Goal: Task Accomplishment & Management: Use online tool/utility

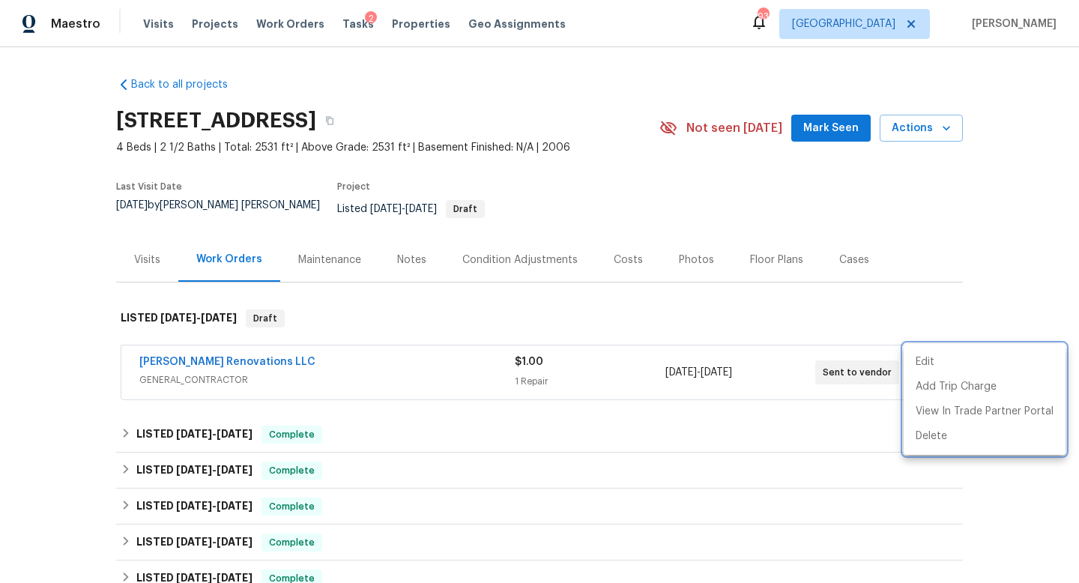
click at [290, 26] on div at bounding box center [539, 291] width 1079 height 583
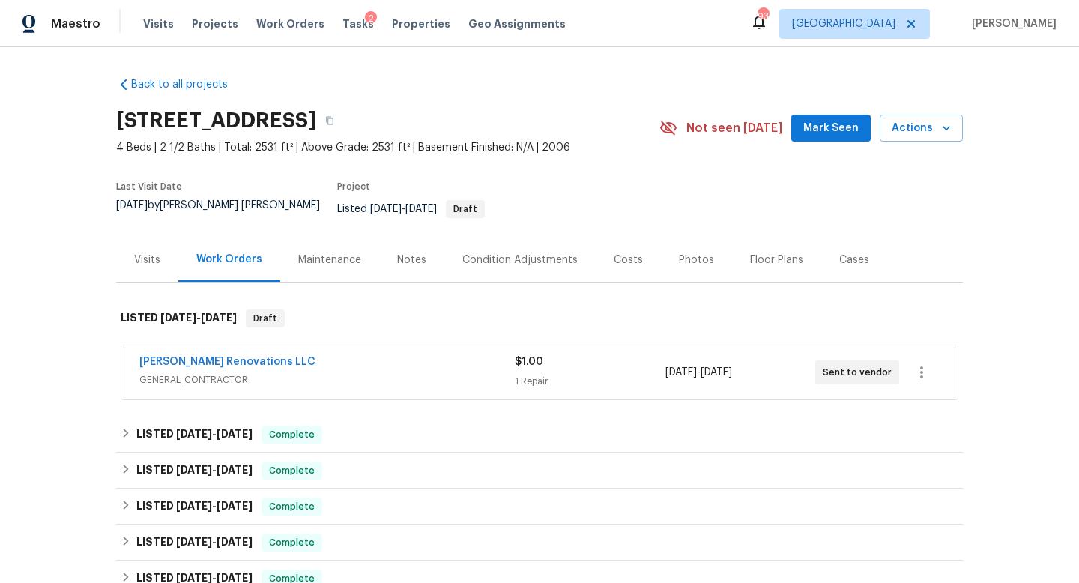
click at [290, 26] on span "Work Orders" at bounding box center [290, 23] width 68 height 15
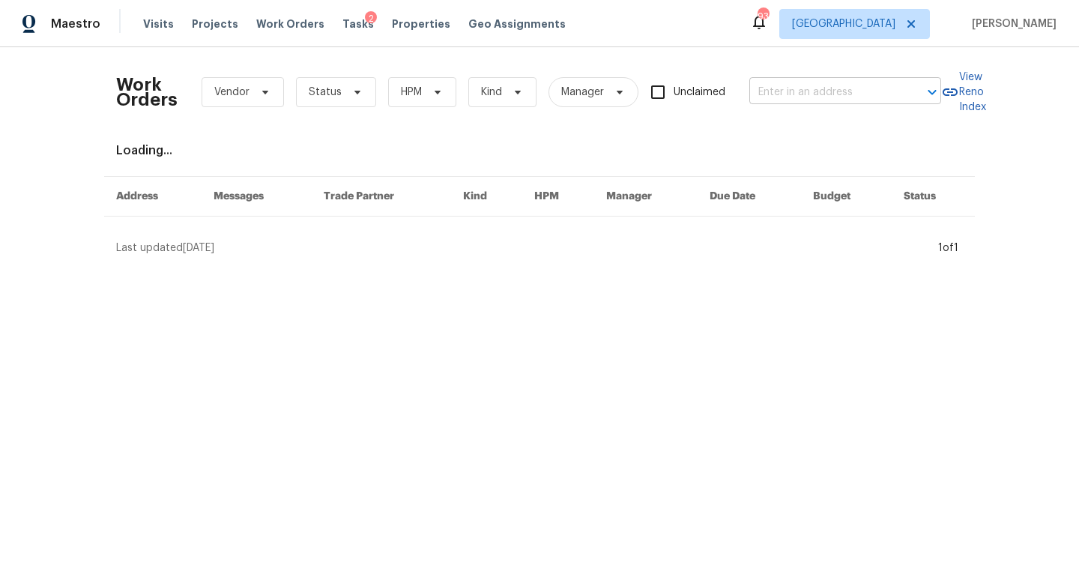
click at [830, 92] on input "text" at bounding box center [824, 92] width 150 height 23
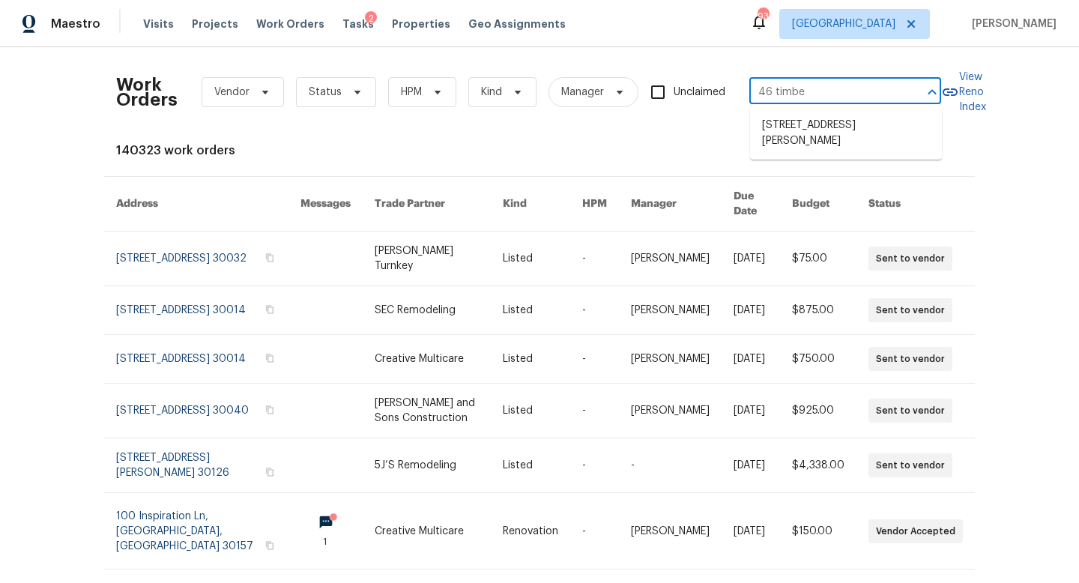
type input "46 timber"
click at [837, 129] on li "46 Timber Walk Dr, Sharpsburg, GA 30277" at bounding box center [846, 133] width 192 height 40
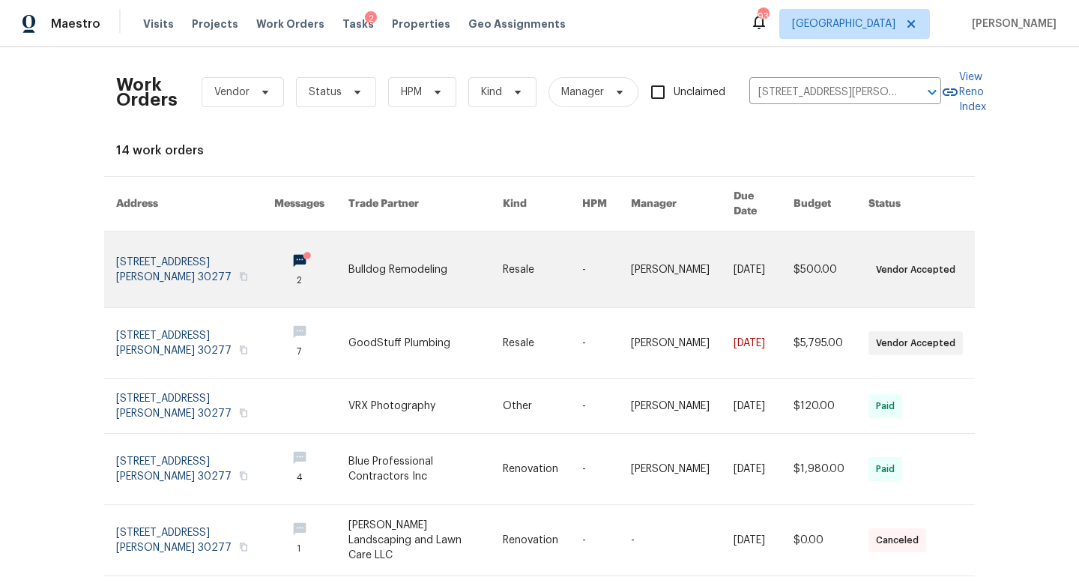
click at [187, 258] on link at bounding box center [195, 270] width 158 height 76
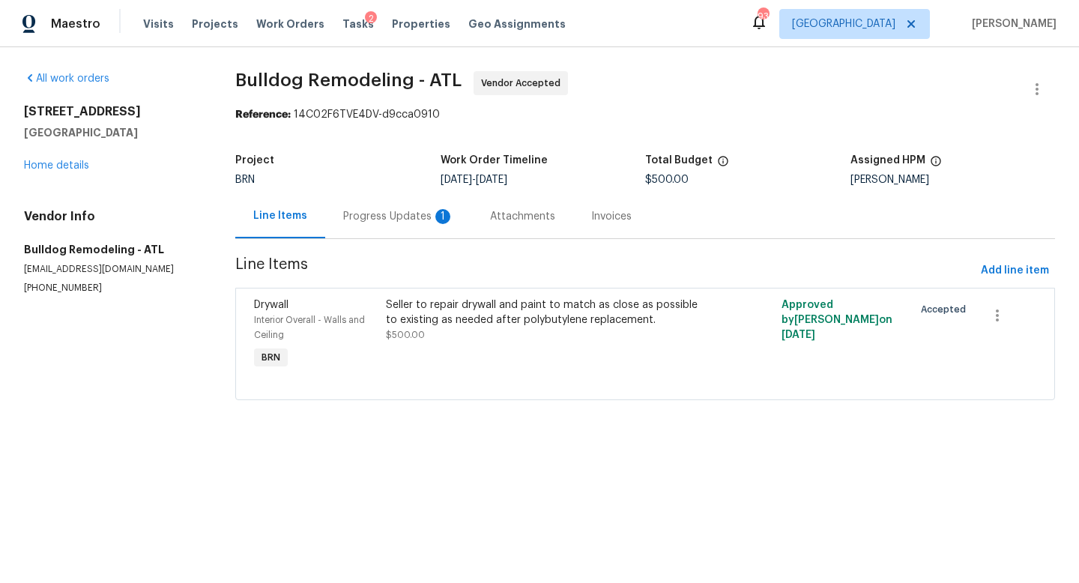
click at [396, 222] on div "Progress Updates 1" at bounding box center [398, 216] width 111 height 15
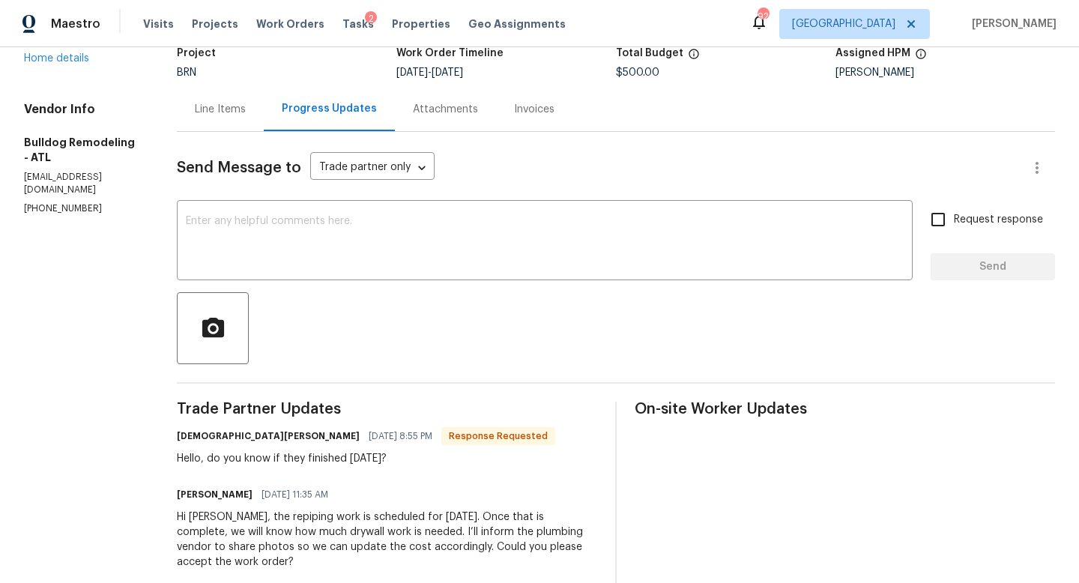
scroll to position [72, 0]
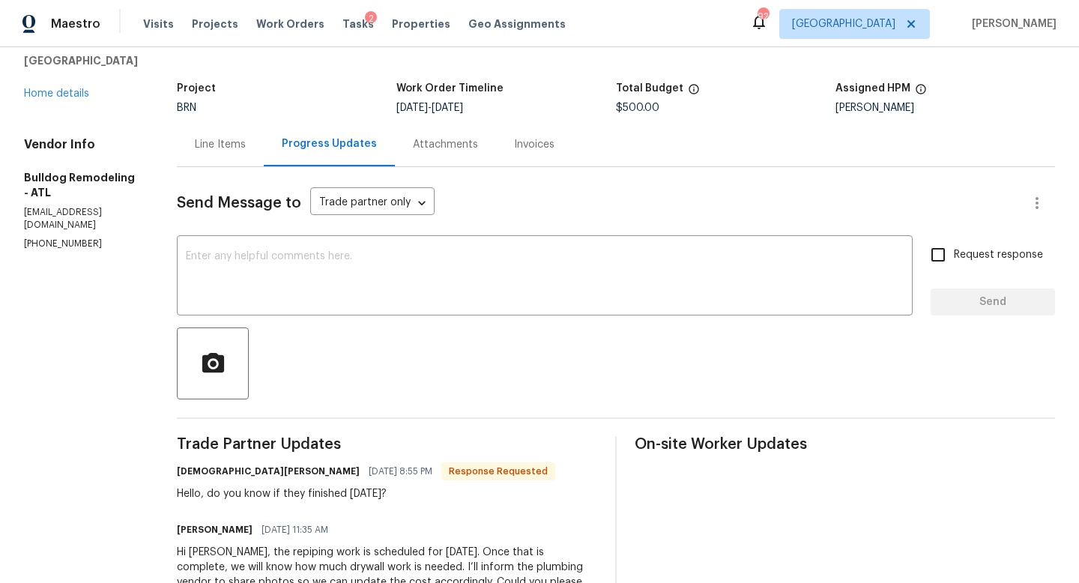
click at [64, 94] on div "46 Timber Walk Dr Sharpsburg, GA 30277 Home details" at bounding box center [82, 66] width 117 height 69
click at [64, 99] on link "Home details" at bounding box center [56, 93] width 65 height 10
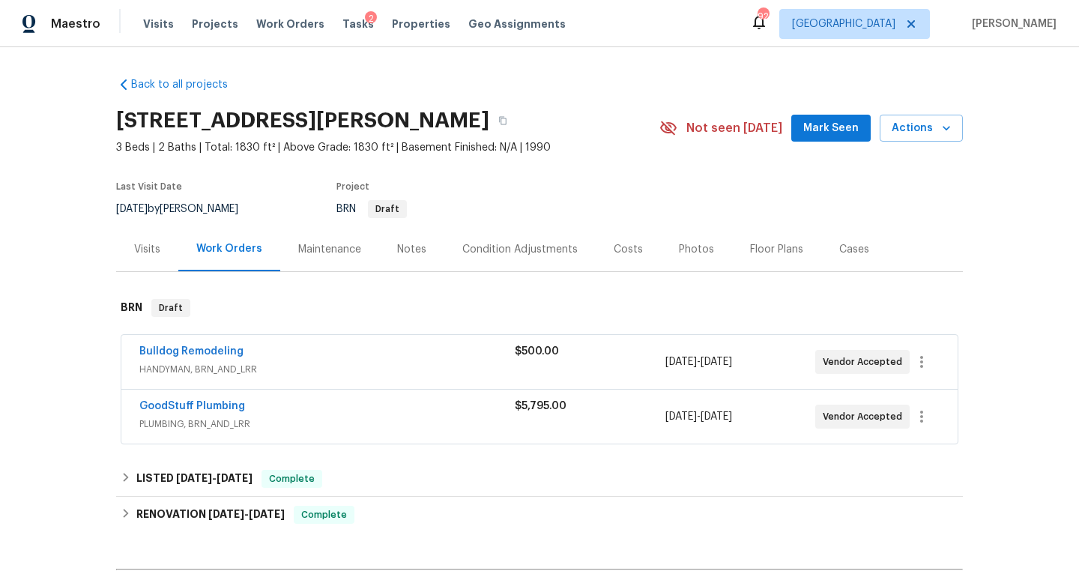
click at [211, 399] on span "GoodStuff Plumbing" at bounding box center [192, 406] width 106 height 15
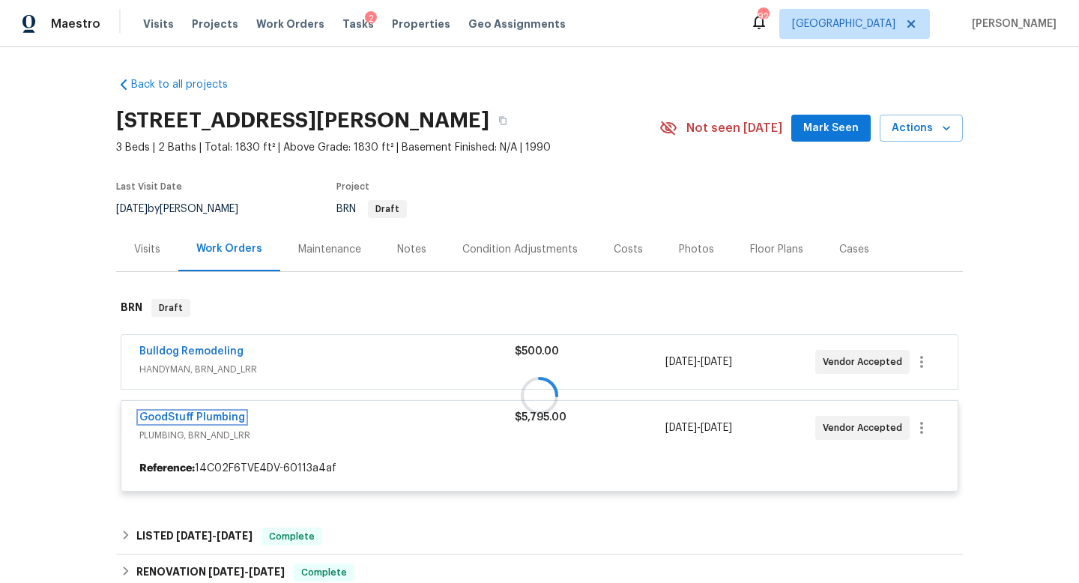
click at [207, 417] on link "GoodStuff Plumbing" at bounding box center [192, 417] width 106 height 10
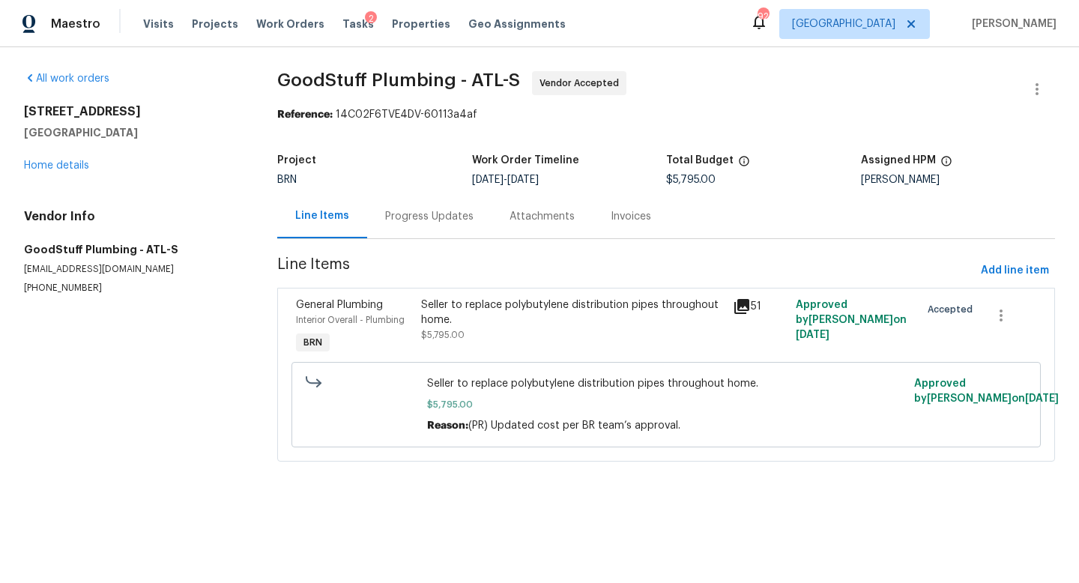
click at [416, 226] on div "Progress Updates" at bounding box center [429, 216] width 124 height 44
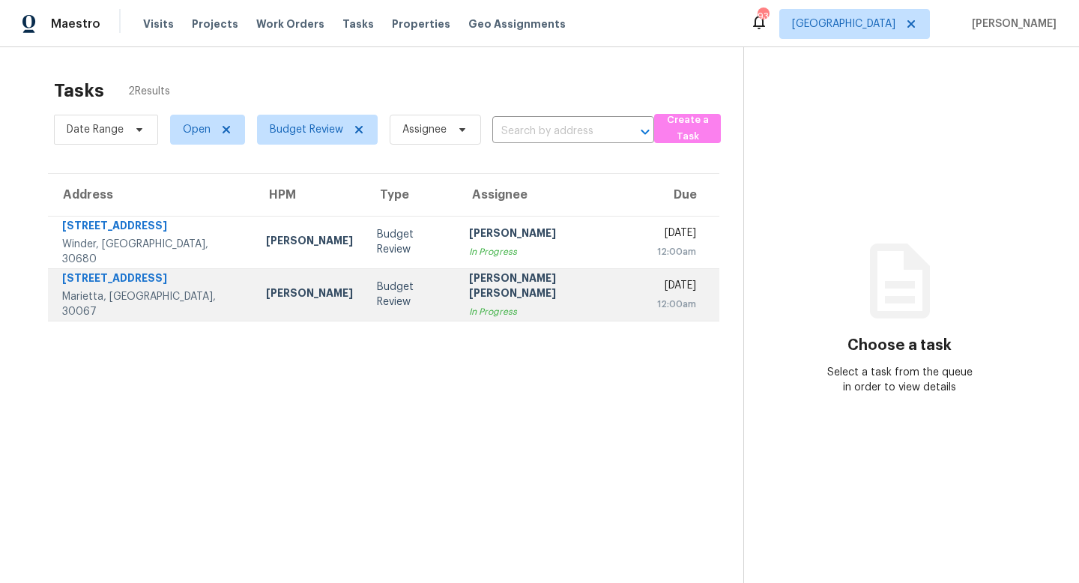
scroll to position [47, 0]
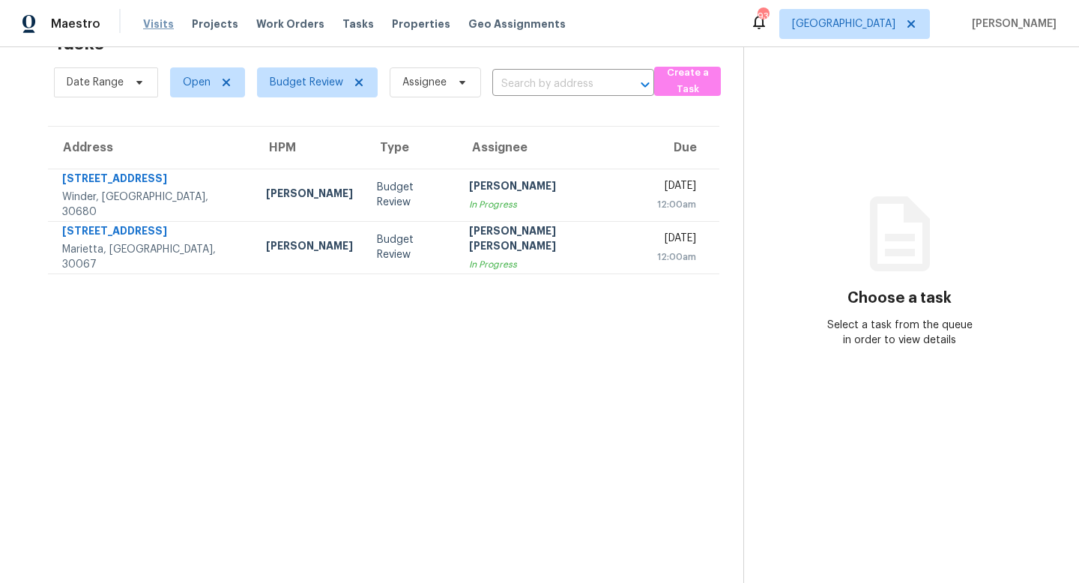
click at [160, 30] on span "Visits" at bounding box center [158, 23] width 31 height 15
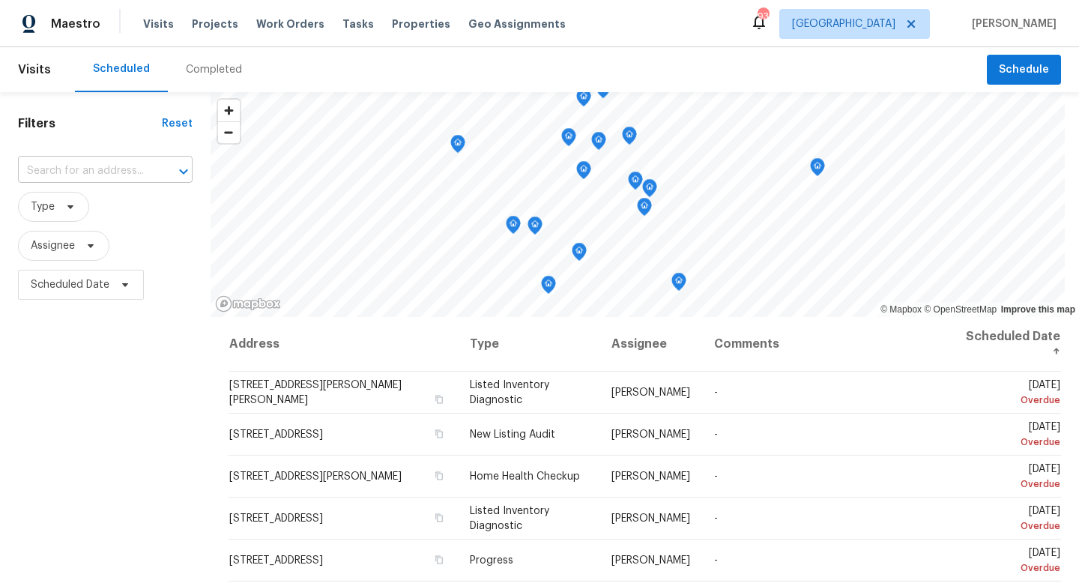
click at [86, 163] on input "text" at bounding box center [84, 171] width 133 height 23
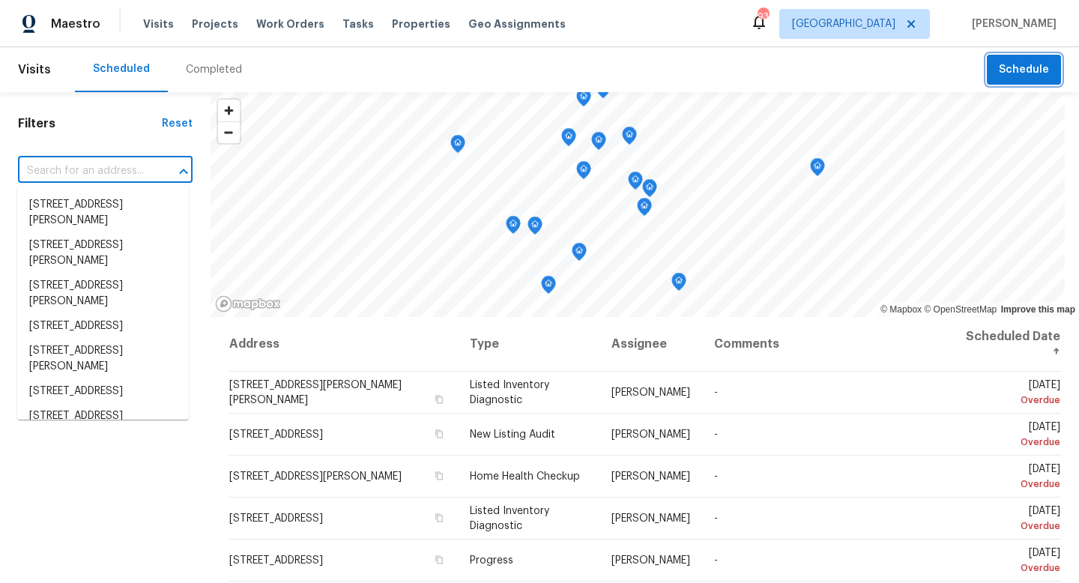
click at [1012, 64] on span "Schedule" at bounding box center [1024, 70] width 50 height 19
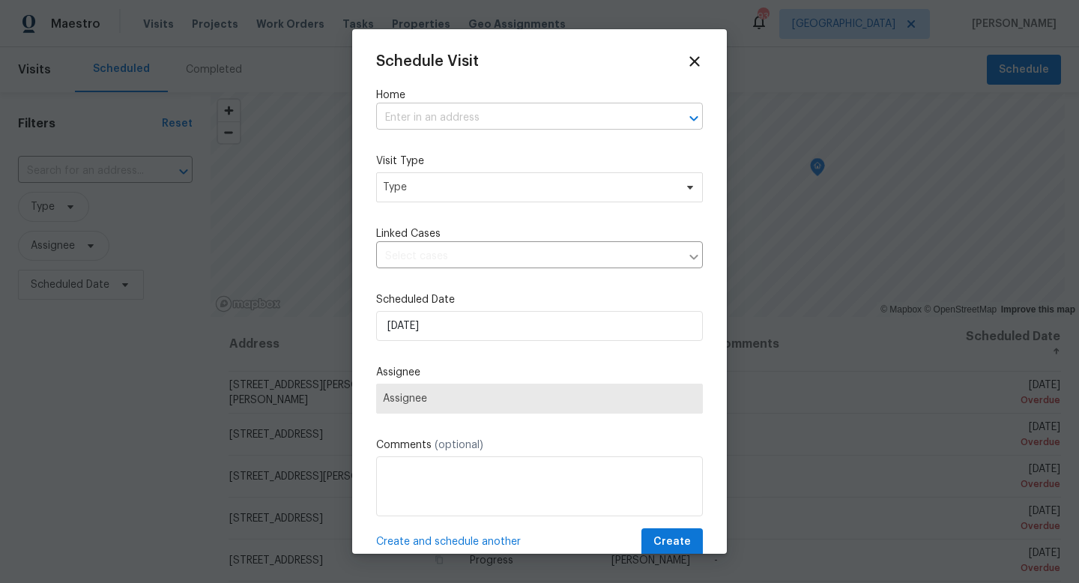
click at [440, 120] on input "text" at bounding box center [518, 117] width 285 height 23
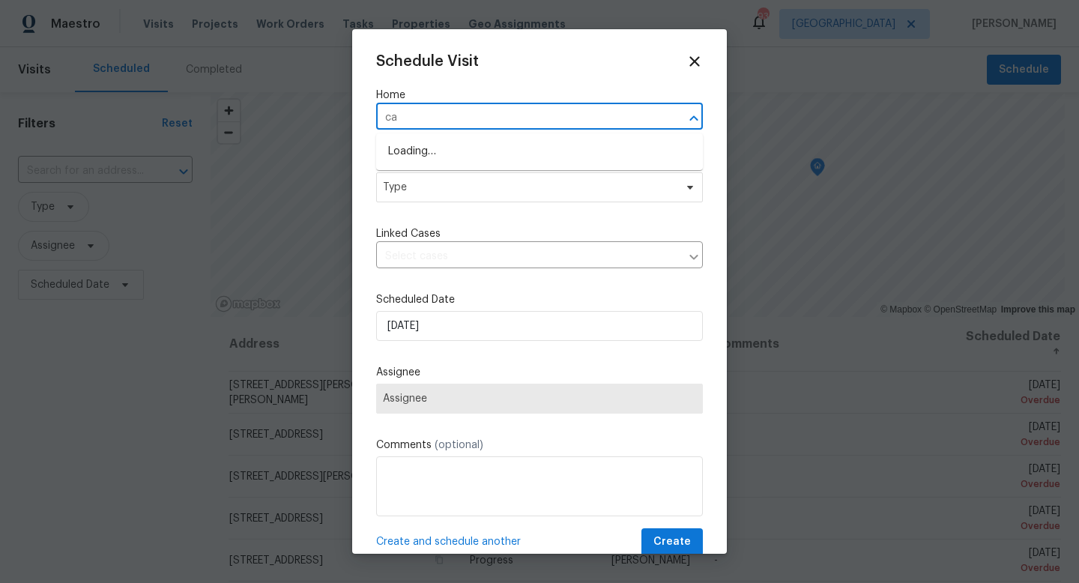
type input "c"
type input "11915"
click at [465, 158] on li "[STREET_ADDRESS]" at bounding box center [539, 151] width 327 height 25
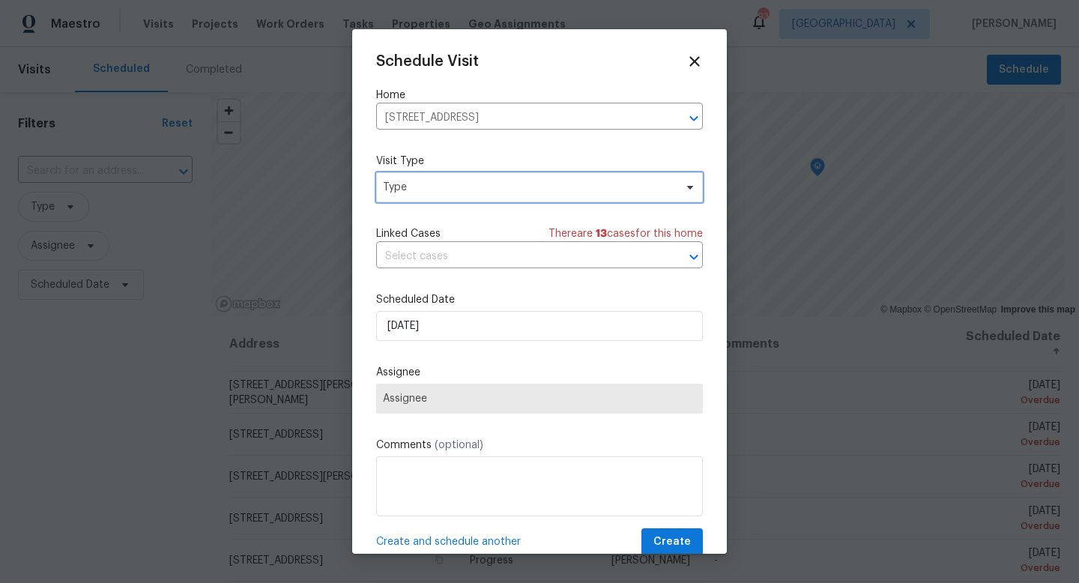
click at [430, 187] on span "Type" at bounding box center [528, 187] width 291 height 15
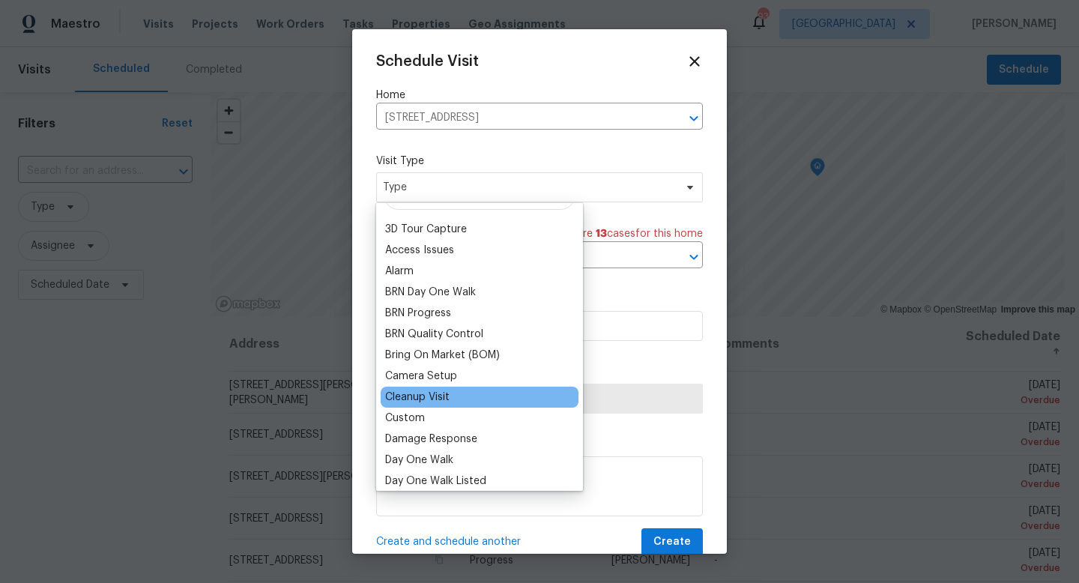
scroll to position [47, 0]
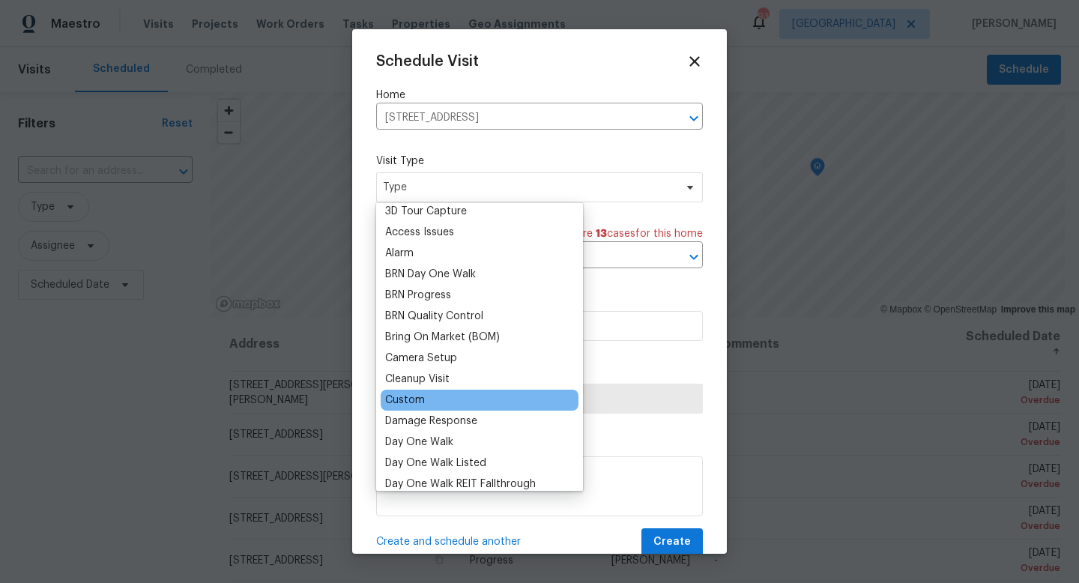
click at [412, 399] on div "Custom" at bounding box center [405, 400] width 40 height 15
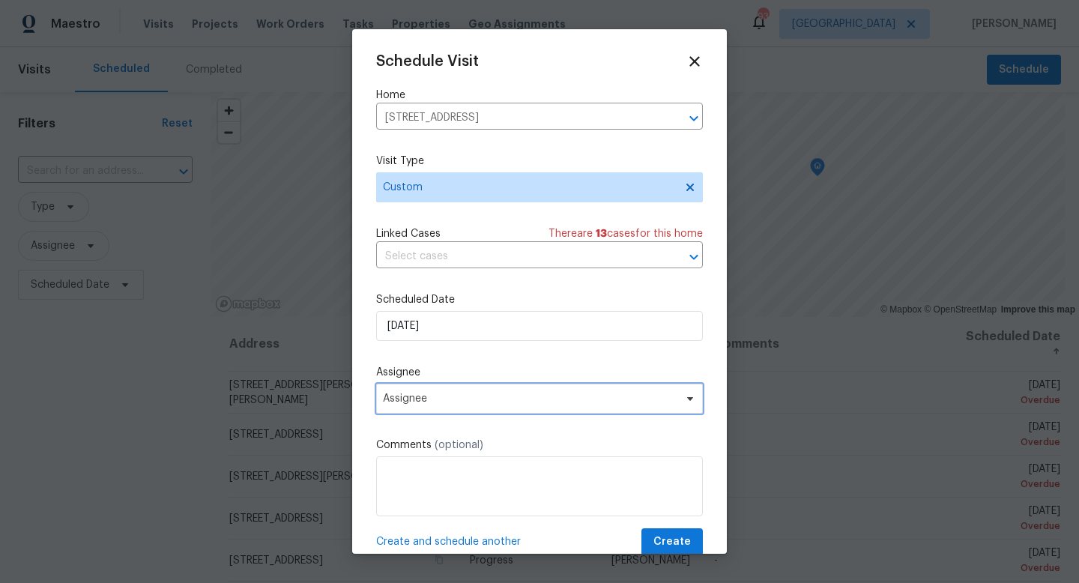
click at [438, 396] on span "Assignee" at bounding box center [530, 399] width 294 height 12
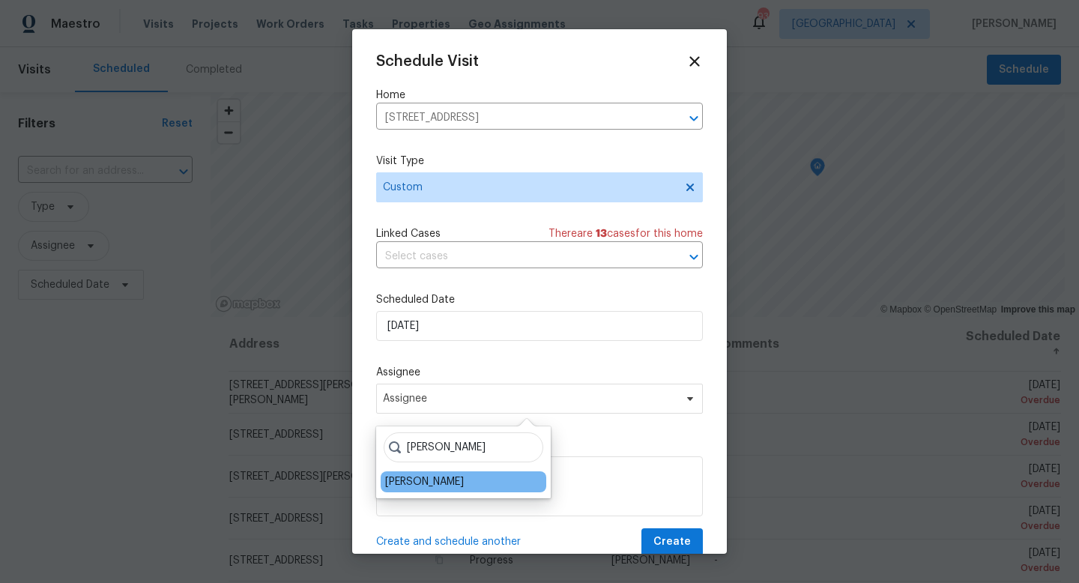
type input "[PERSON_NAME]"
click at [424, 492] on div "[PERSON_NAME]" at bounding box center [464, 481] width 166 height 21
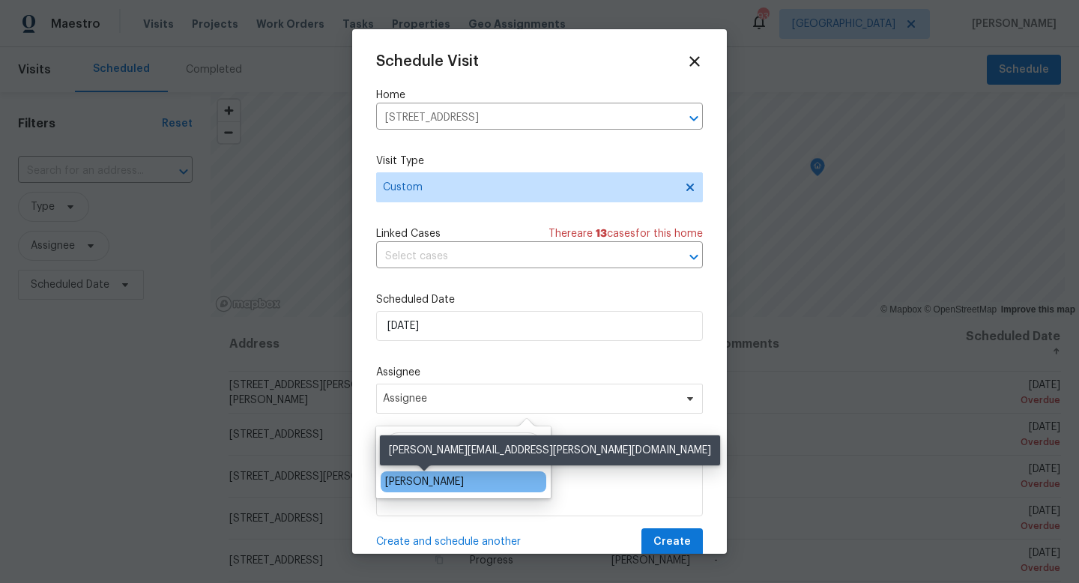
click at [424, 484] on div "[PERSON_NAME]" at bounding box center [424, 481] width 79 height 15
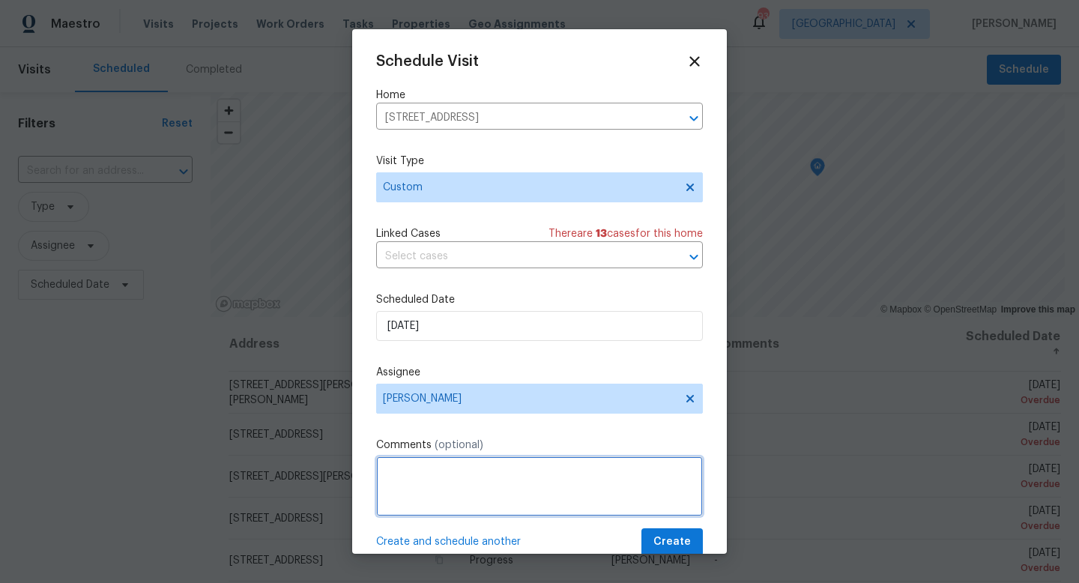
click at [428, 503] on textarea at bounding box center [539, 486] width 327 height 60
type textarea "walk with powerhouse"
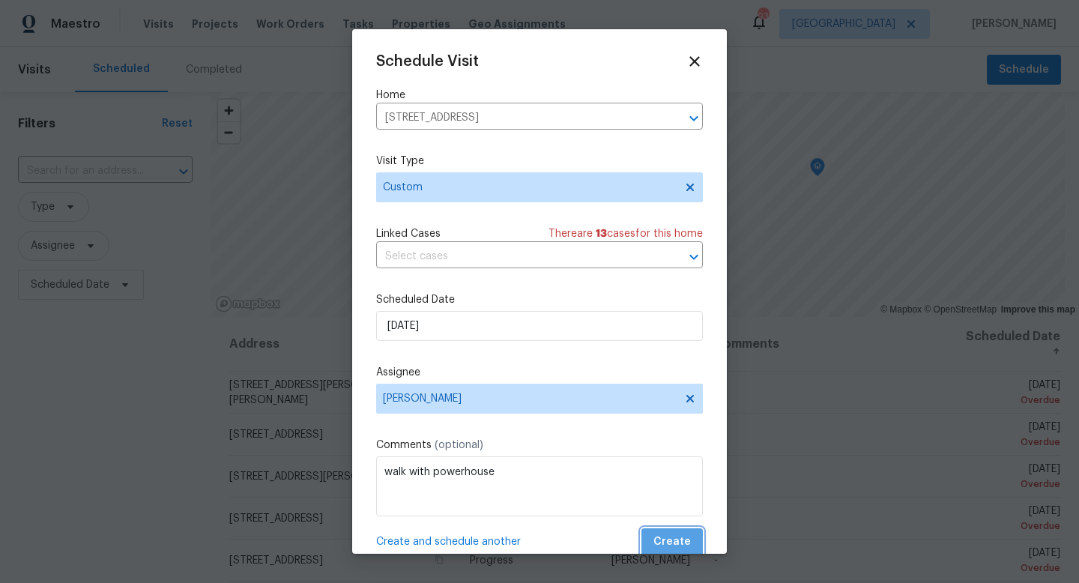
click at [683, 543] on span "Create" at bounding box center [671, 542] width 37 height 19
